Goal: Information Seeking & Learning: Learn about a topic

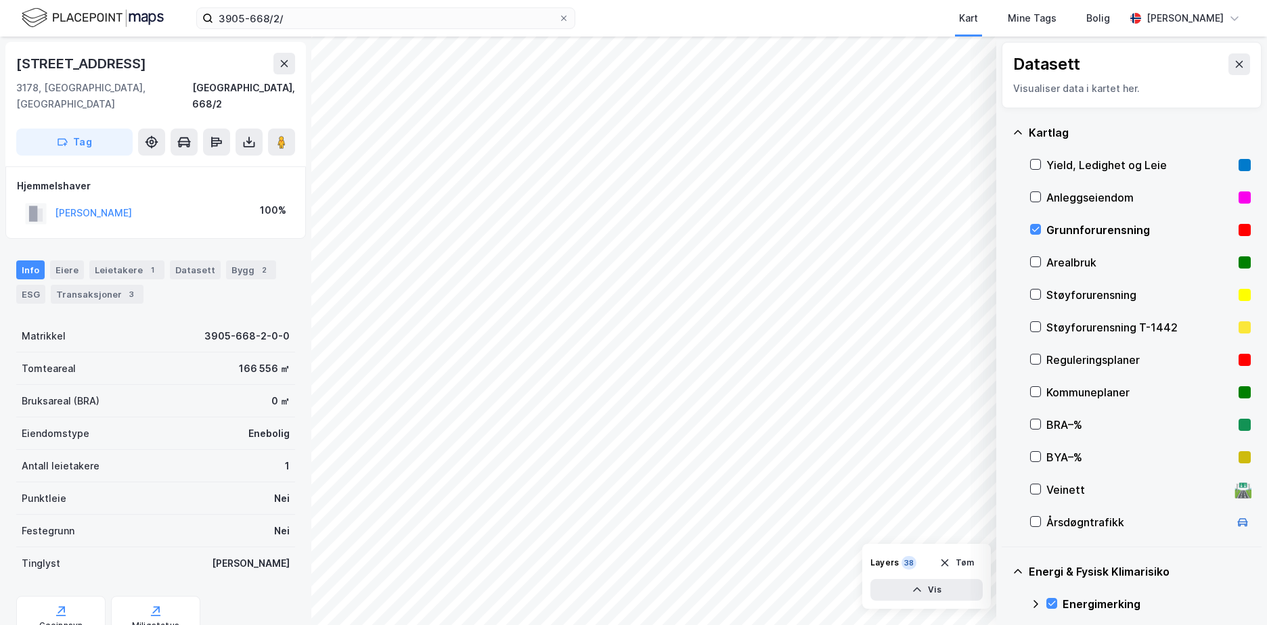
click at [965, 561] on button "Tøm" at bounding box center [957, 563] width 52 height 22
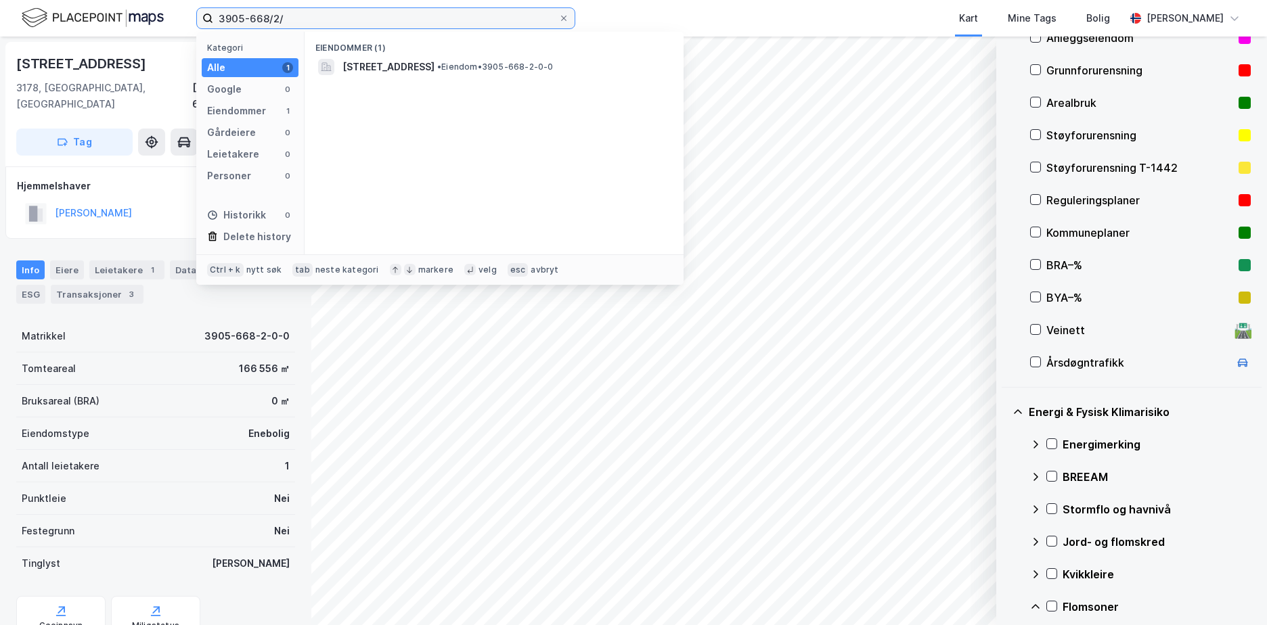
drag, startPoint x: 290, startPoint y: 14, endPoint x: 198, endPoint y: 24, distance: 92.0
click at [198, 24] on label "3905-668/2/" at bounding box center [385, 18] width 379 height 22
paste input "01-211/129"
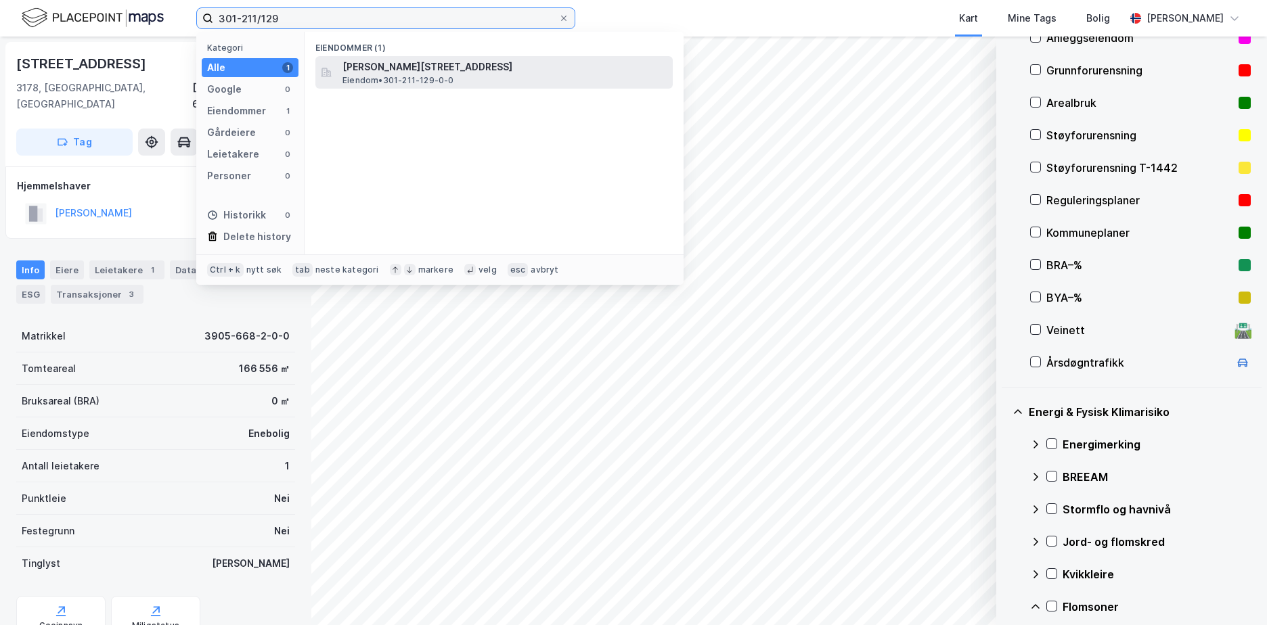
type input "301-211/129"
click at [452, 72] on span "[PERSON_NAME][STREET_ADDRESS]" at bounding box center [505, 67] width 325 height 16
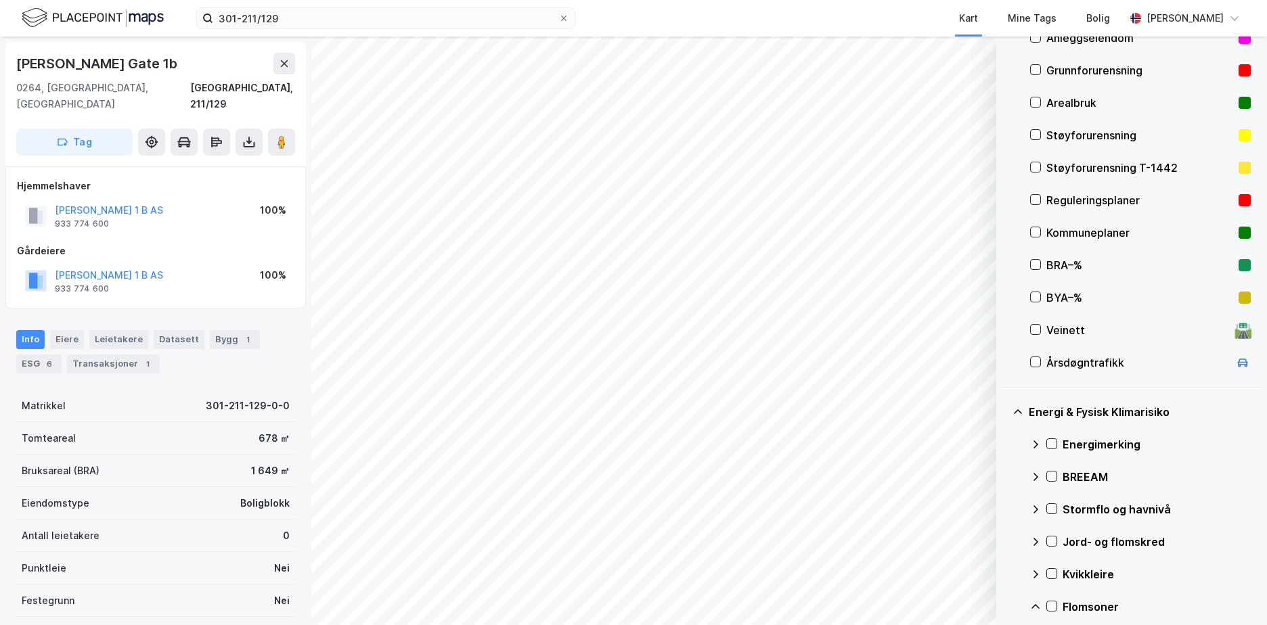
click at [1041, 67] on div "Grunnforurensning" at bounding box center [1140, 70] width 221 height 32
click at [1049, 441] on icon at bounding box center [1051, 443] width 9 height 9
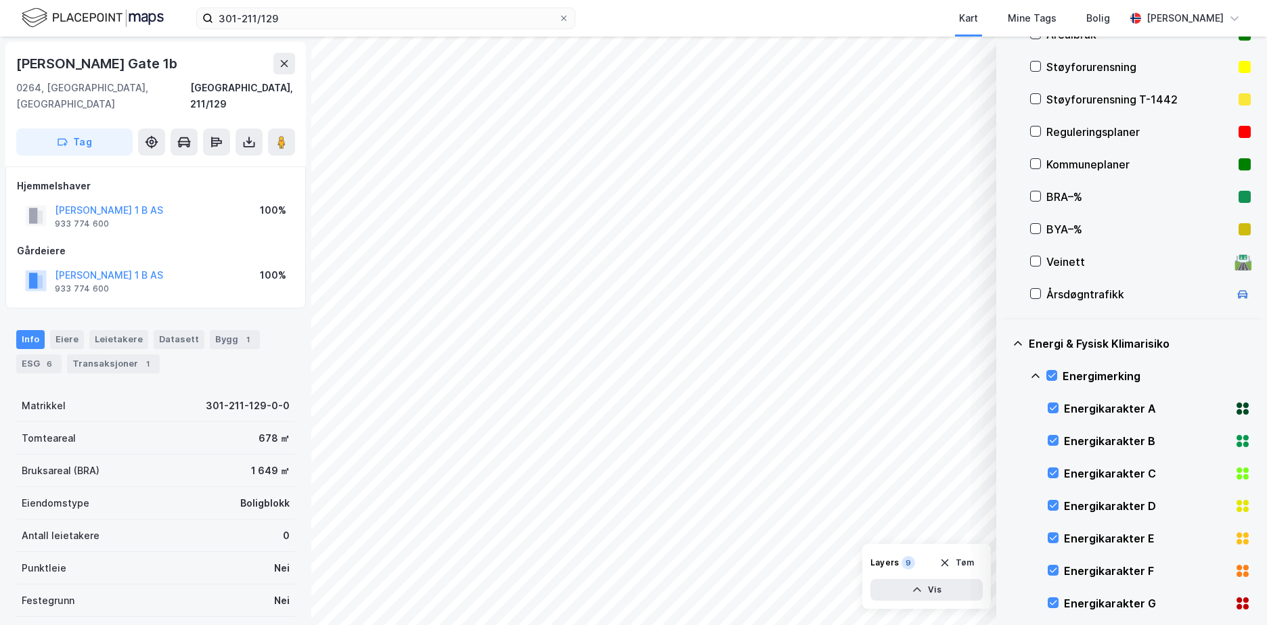
scroll to position [364, 0]
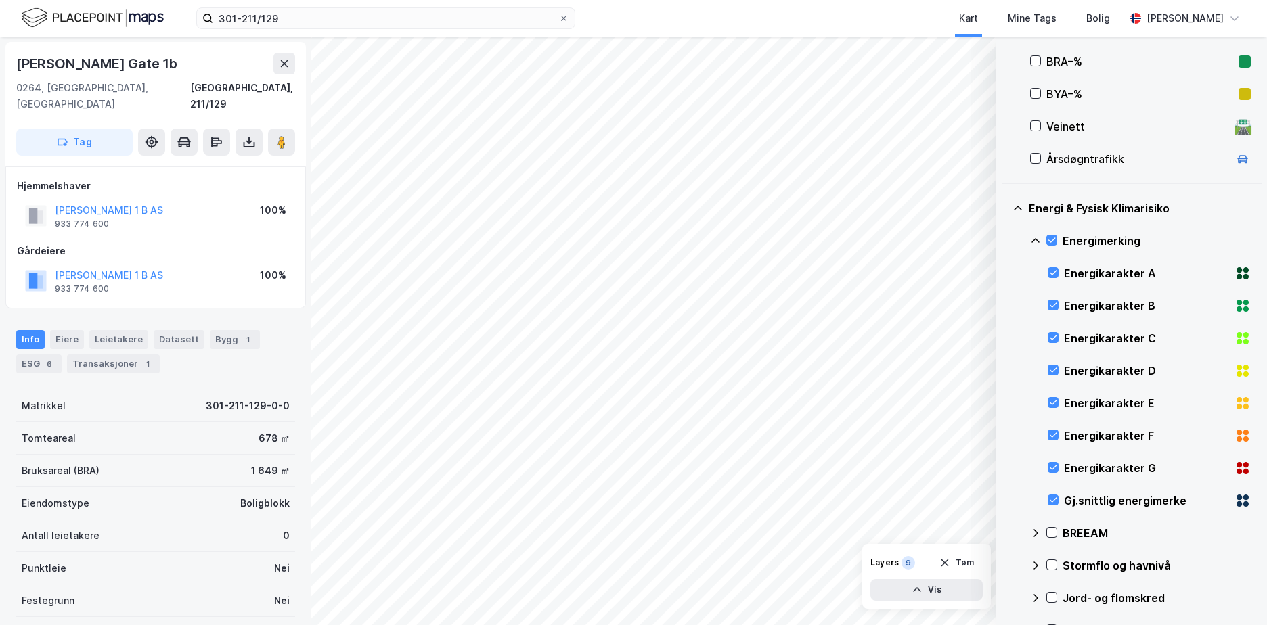
click at [1036, 238] on icon at bounding box center [1035, 241] width 11 height 11
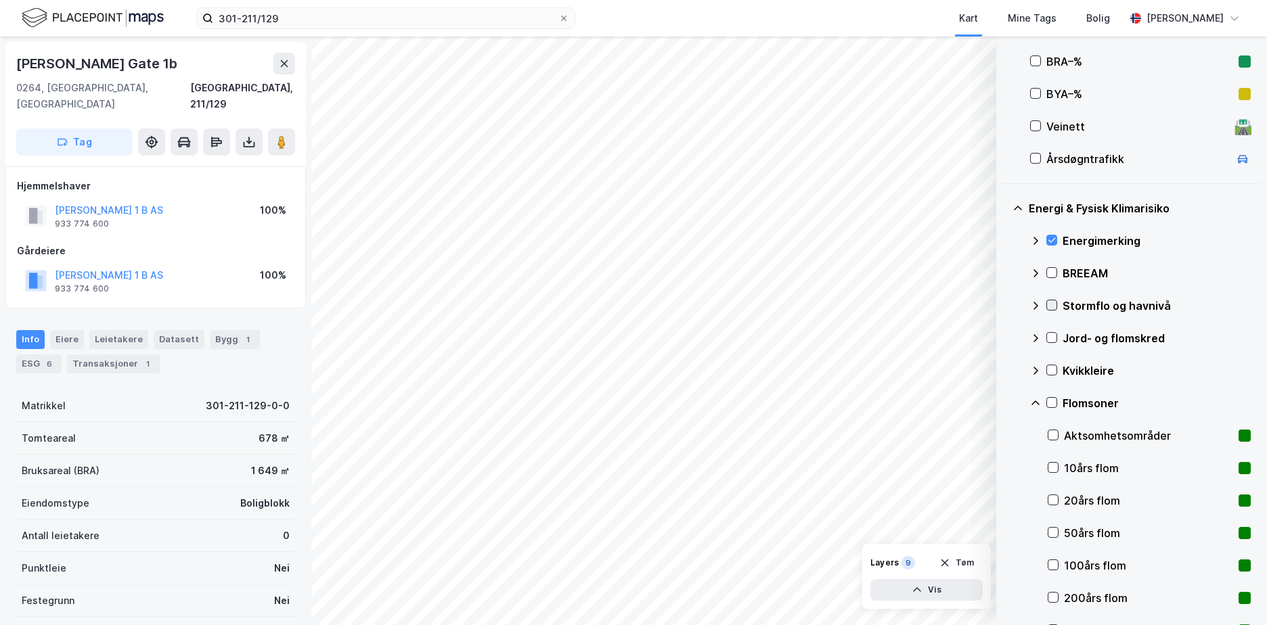
click at [1054, 305] on icon at bounding box center [1051, 305] width 9 height 9
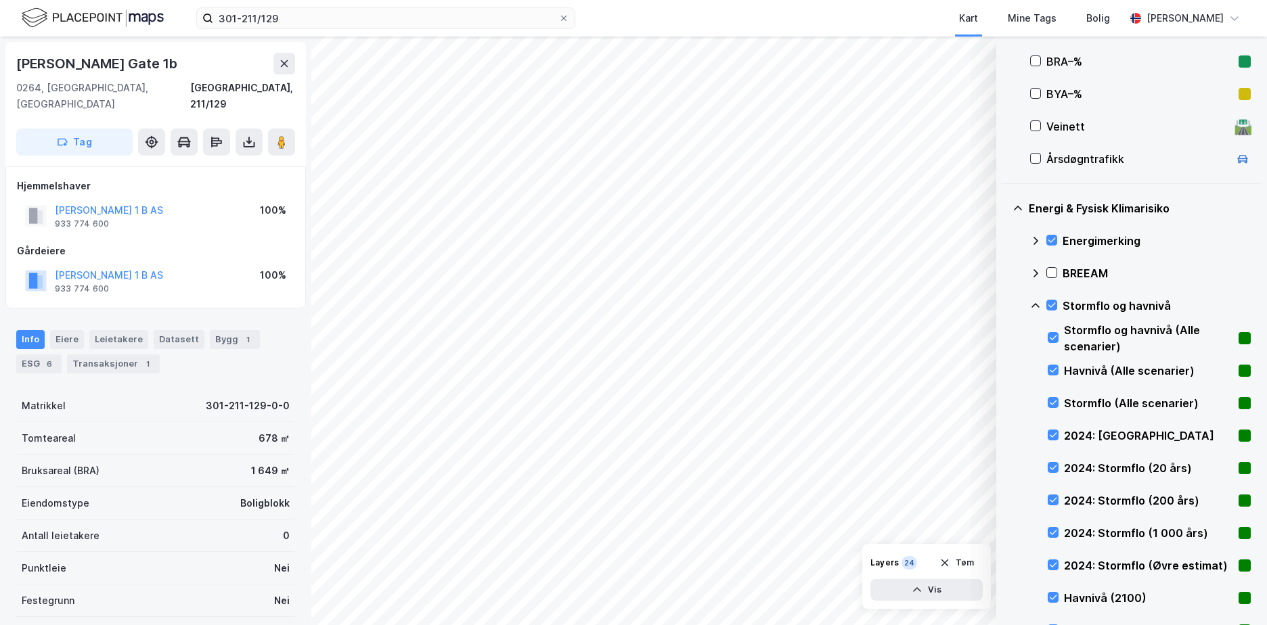
click at [1034, 301] on icon at bounding box center [1035, 306] width 11 height 11
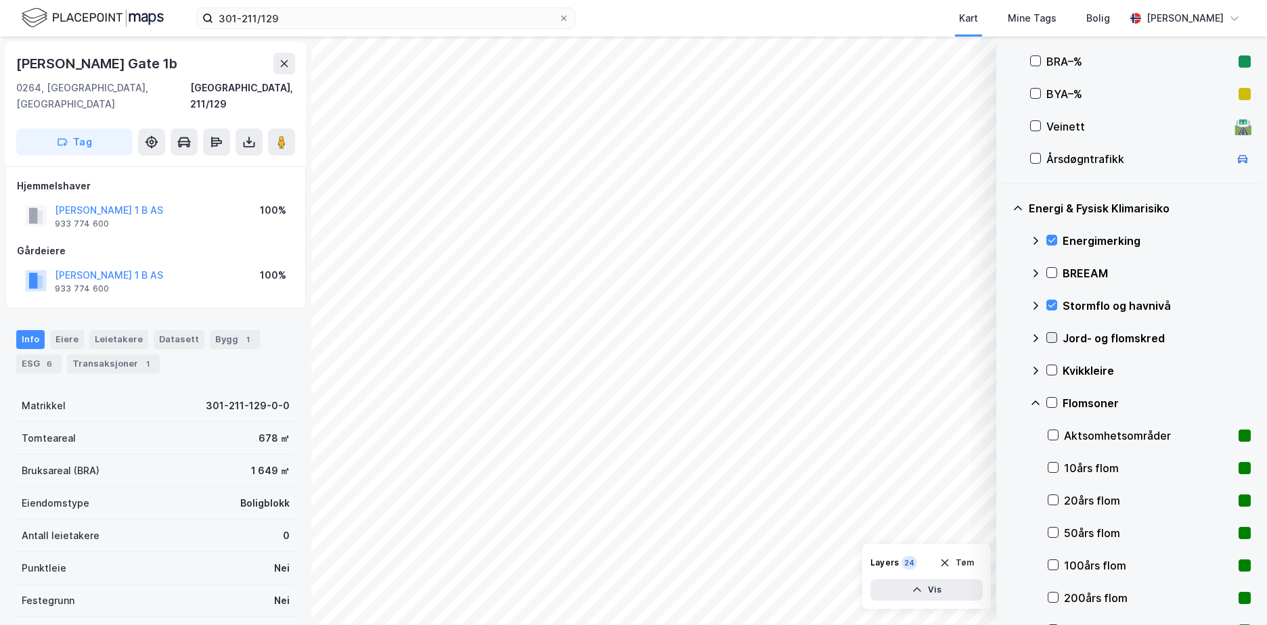
click at [1053, 336] on icon at bounding box center [1051, 337] width 9 height 9
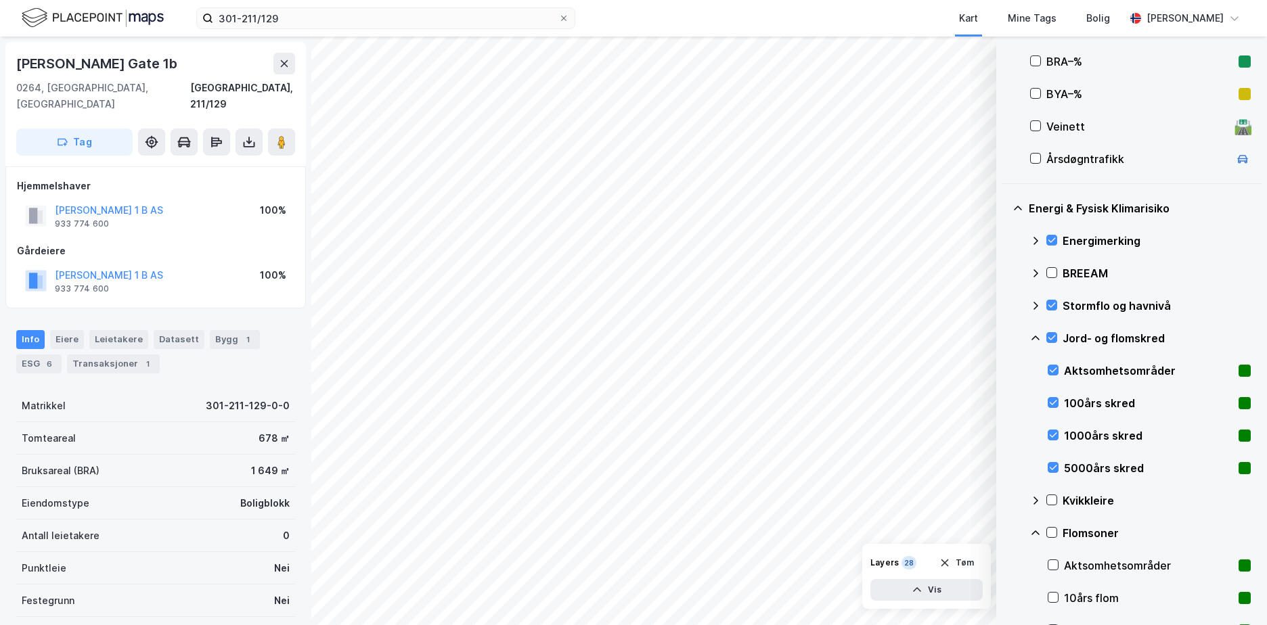
click at [1035, 338] on icon at bounding box center [1035, 338] width 11 height 11
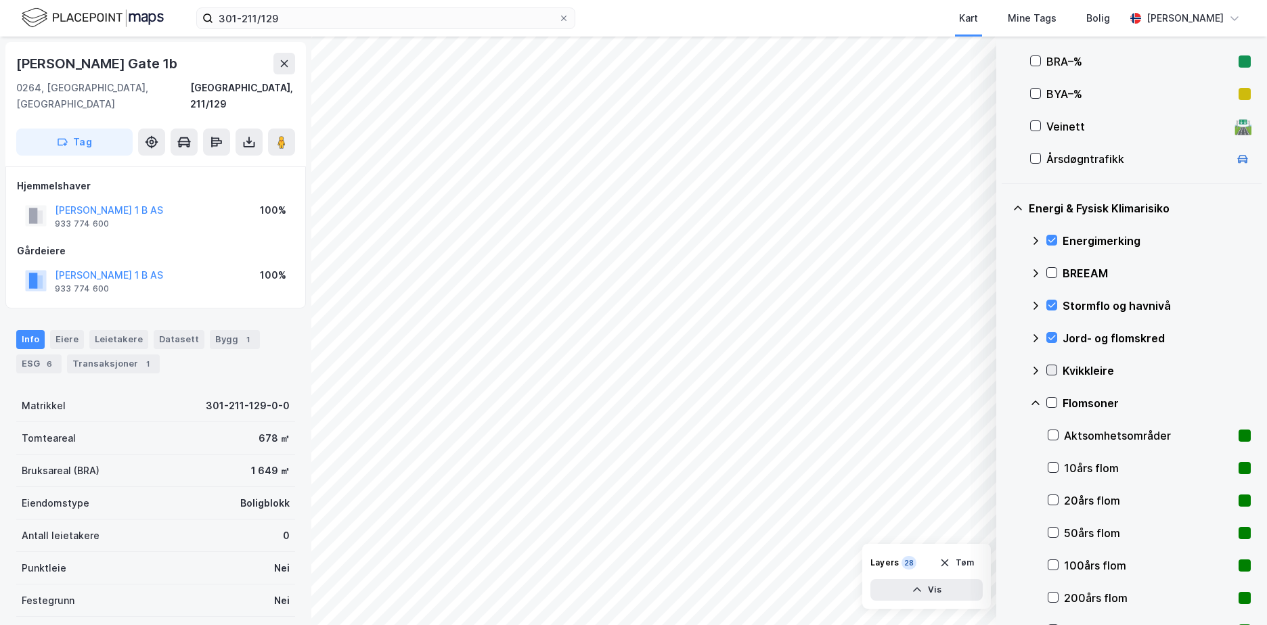
click at [1052, 372] on icon at bounding box center [1052, 370] width 7 height 5
click at [1036, 367] on icon at bounding box center [1035, 371] width 11 height 11
click at [1053, 403] on icon at bounding box center [1052, 403] width 7 height 5
click at [1035, 400] on icon at bounding box center [1035, 403] width 11 height 11
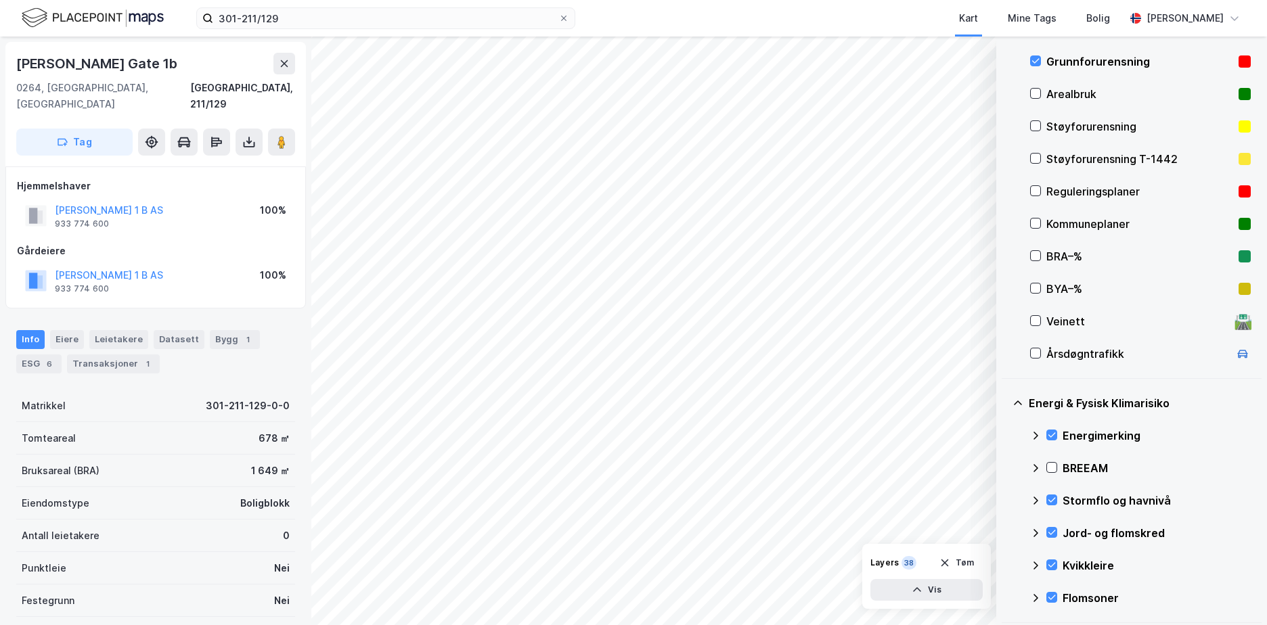
scroll to position [163, 0]
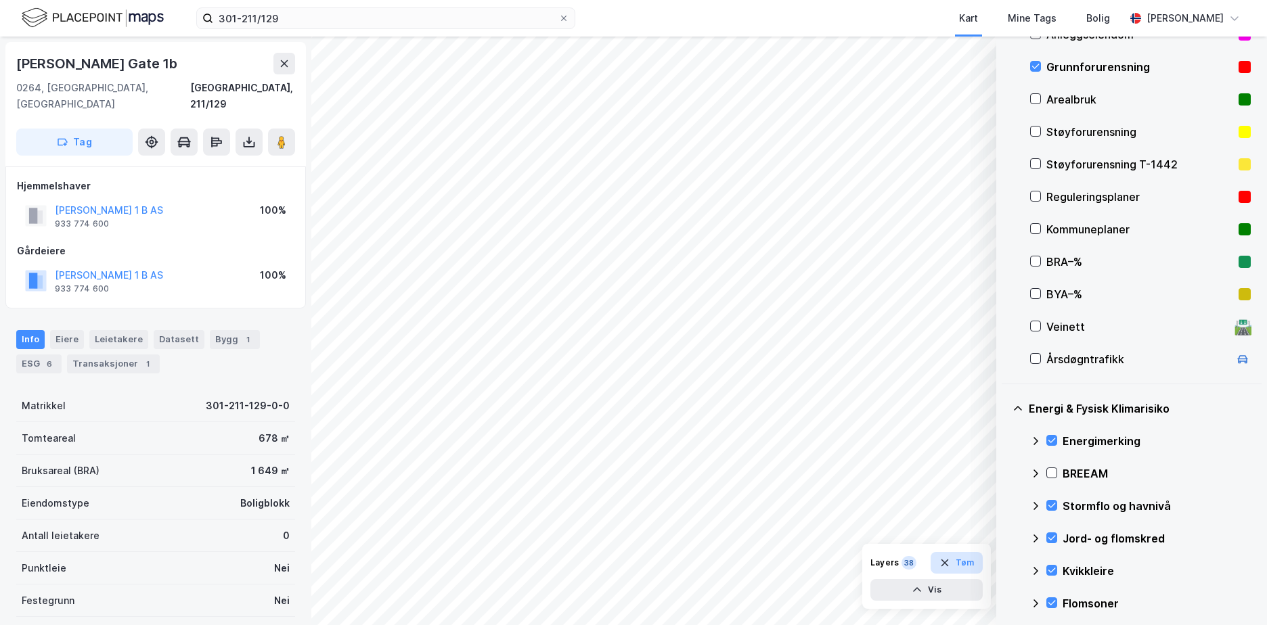
click at [967, 561] on button "Tøm" at bounding box center [957, 563] width 52 height 22
